Goal: Task Accomplishment & Management: Manage account settings

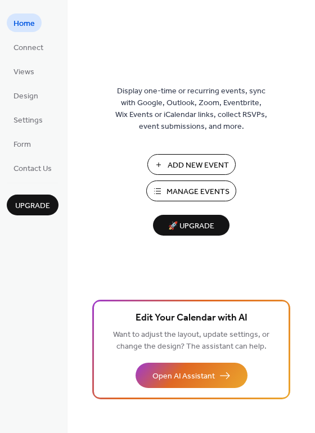
click at [204, 193] on span "Manage Events" at bounding box center [197, 192] width 63 height 12
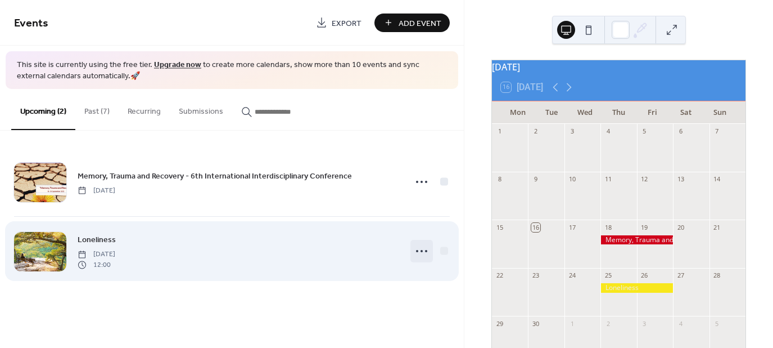
click at [420, 252] on icon at bounding box center [422, 251] width 18 height 18
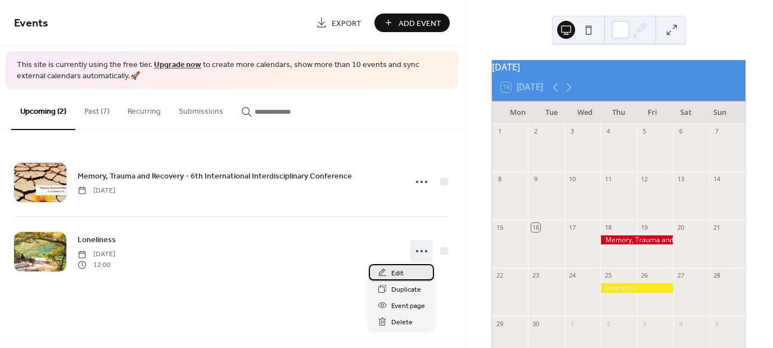
click at [391, 272] on span "Edit" at bounding box center [397, 273] width 12 height 12
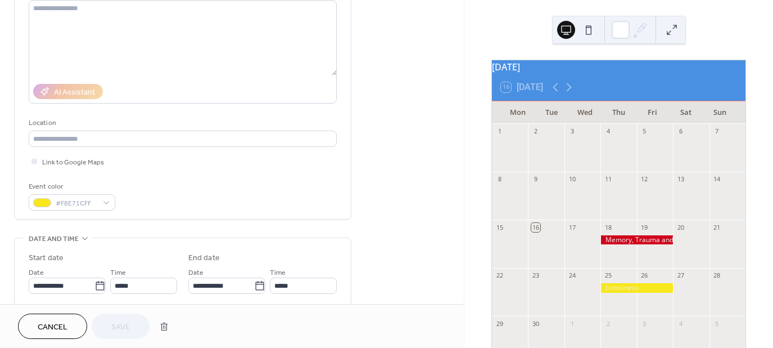
scroll to position [225, 0]
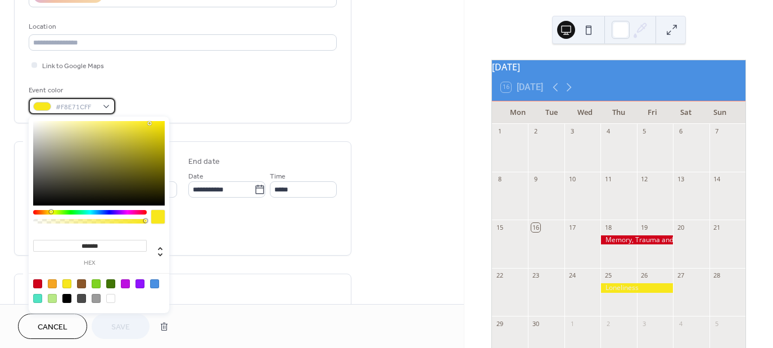
click at [69, 107] on span "#F8E71CFF" at bounding box center [77, 107] width 42 height 12
click at [123, 282] on div at bounding box center [125, 283] width 9 height 9
type input "*******"
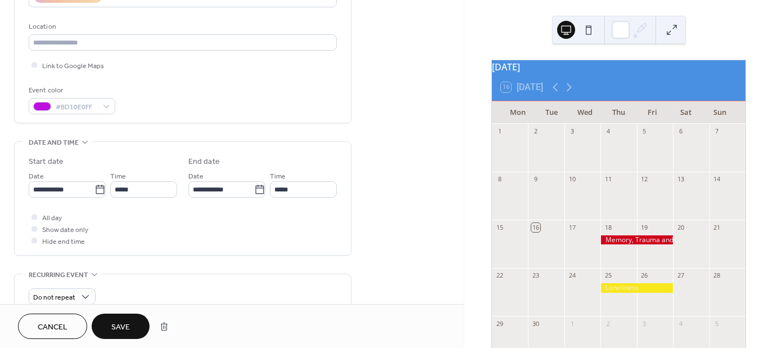
click at [129, 326] on span "Save" at bounding box center [120, 327] width 19 height 12
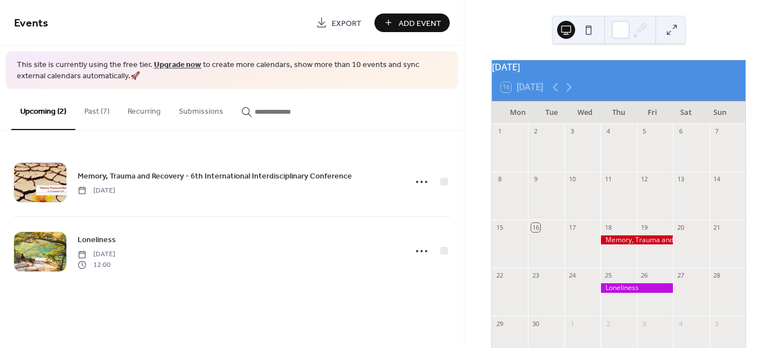
click at [431, 21] on span "Add Event" at bounding box center [420, 23] width 43 height 12
